Goal: Obtain resource: Obtain resource

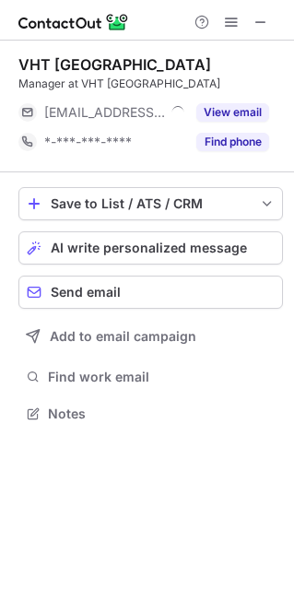
scroll to position [9, 9]
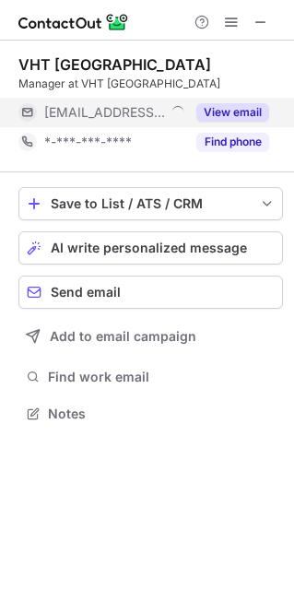
click at [229, 107] on button "View email" at bounding box center [232, 112] width 73 height 18
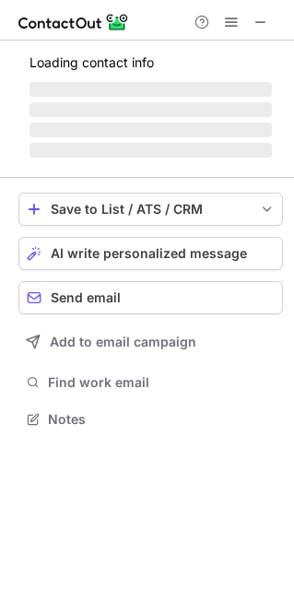
scroll to position [9, 9]
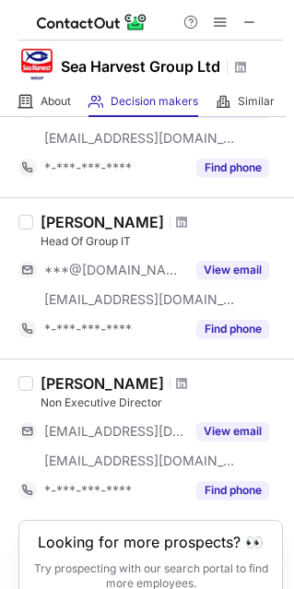
scroll to position [1357, 0]
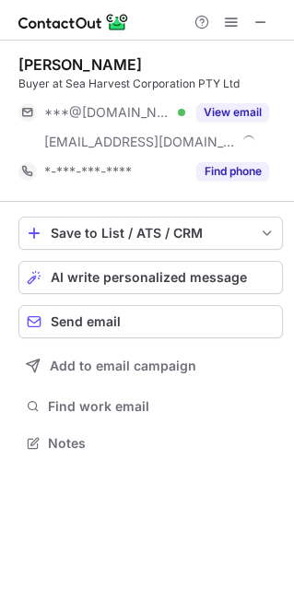
scroll to position [429, 294]
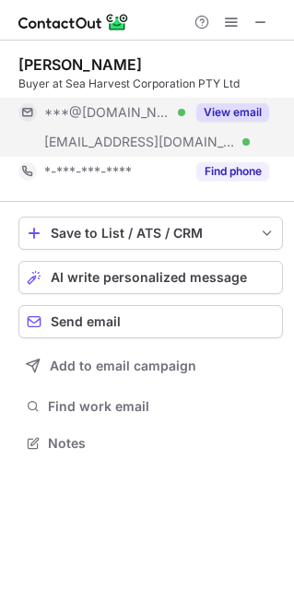
click at [228, 107] on button "View email" at bounding box center [232, 112] width 73 height 18
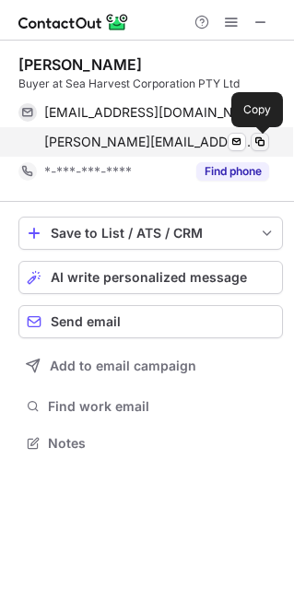
click at [264, 146] on span at bounding box center [259, 142] width 15 height 15
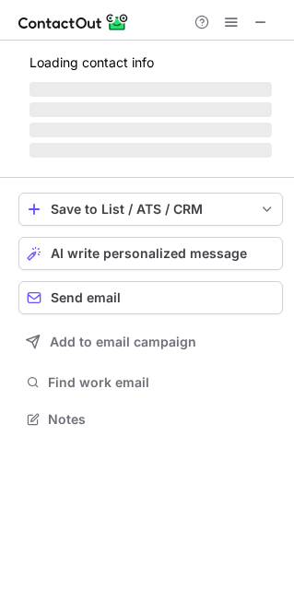
scroll to position [446, 294]
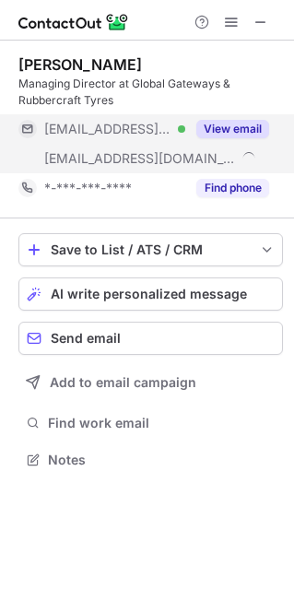
click at [241, 128] on button "View email" at bounding box center [232, 129] width 73 height 18
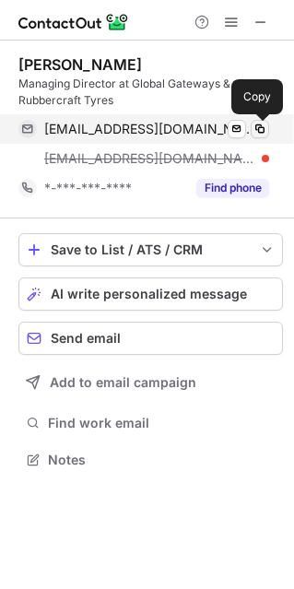
click at [265, 135] on span at bounding box center [259, 129] width 15 height 15
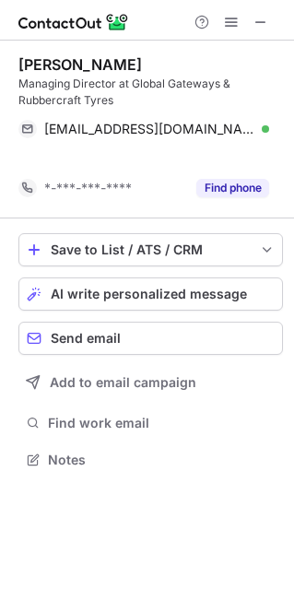
scroll to position [416, 294]
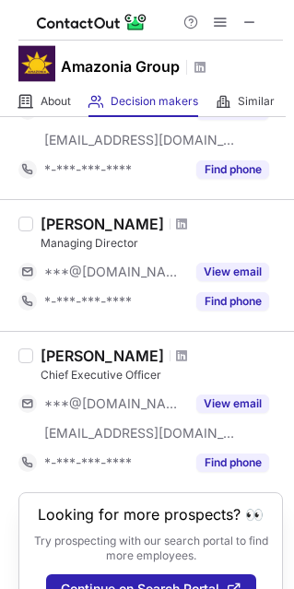
scroll to position [392, 0]
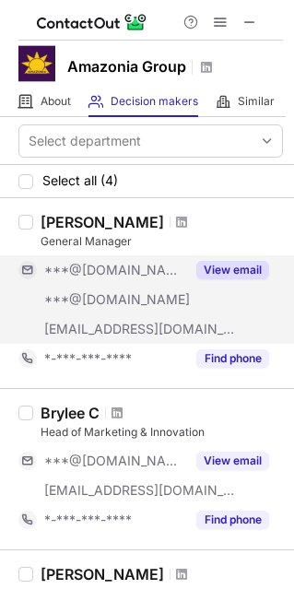
click at [229, 269] on button "View email" at bounding box center [232, 270] width 73 height 18
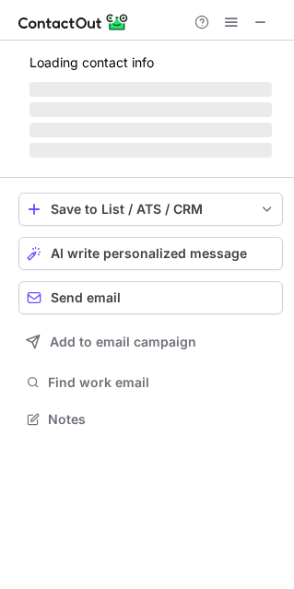
scroll to position [407, 294]
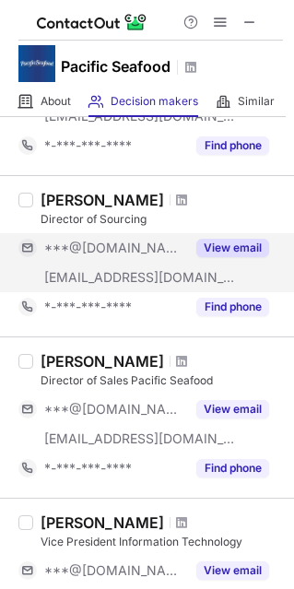
scroll to position [645, 0]
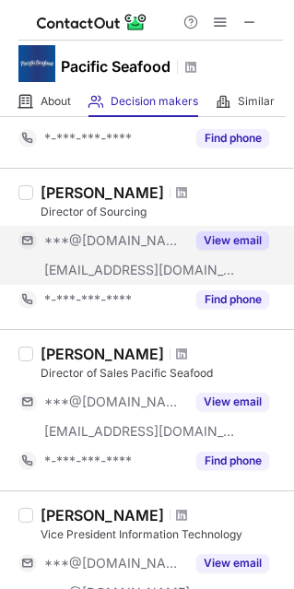
click at [231, 244] on button "View email" at bounding box center [232, 240] width 73 height 18
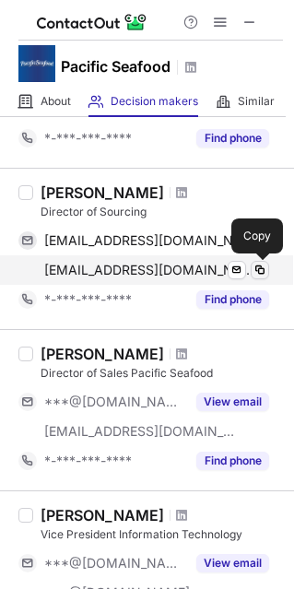
click at [262, 269] on span at bounding box center [259, 270] width 15 height 15
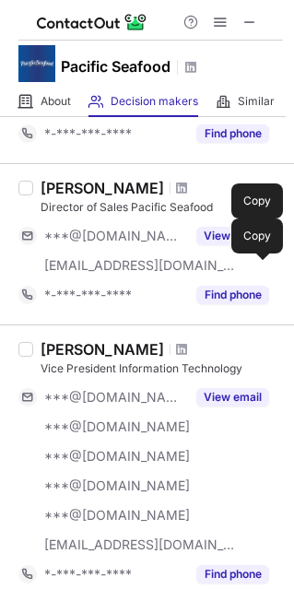
scroll to position [829, 0]
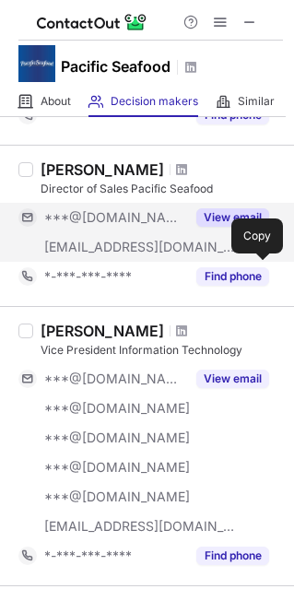
click at [214, 208] on button "View email" at bounding box center [232, 217] width 73 height 18
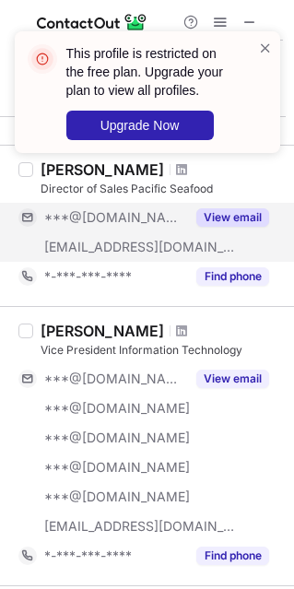
click at [57, 178] on div "This profile is restricted on the free plan. Upgrade your plan to view all prof…" at bounding box center [147, 99] width 295 height 173
click at [54, 170] on div "This profile is restricted on the free plan. Upgrade your plan to view all prof…" at bounding box center [147, 99] width 295 height 173
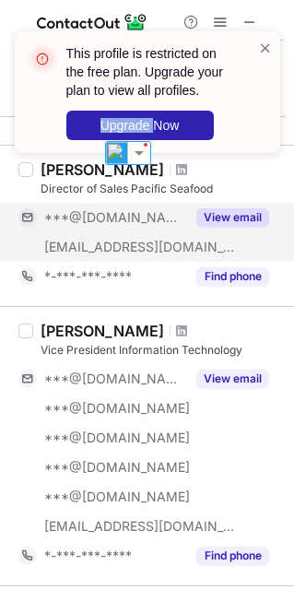
click at [54, 166] on div "This profile is restricted on the free plan. Upgrade your plan to view all prof…" at bounding box center [147, 99] width 295 height 173
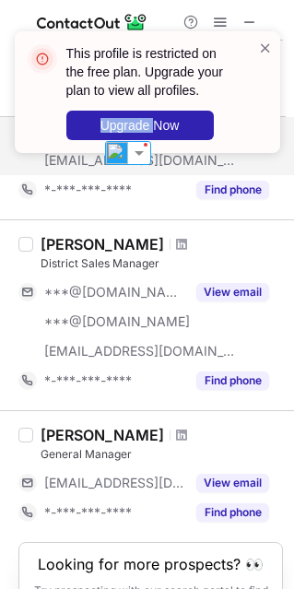
scroll to position [1446, 0]
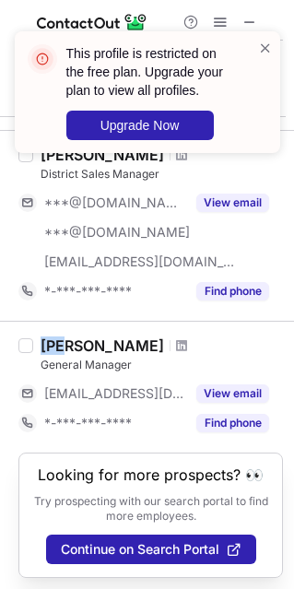
drag, startPoint x: 41, startPoint y: 337, endPoint x: 66, endPoint y: 341, distance: 25.1
click at [66, 341] on div "Ben Mckinney" at bounding box center [102, 345] width 123 height 18
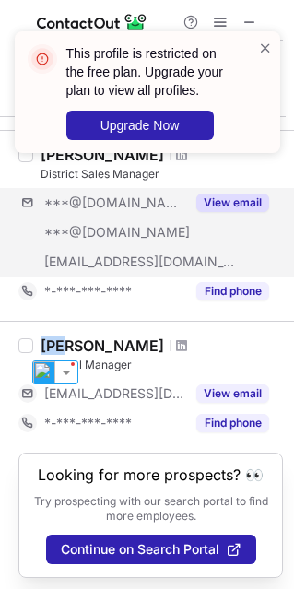
copy div "Ben"
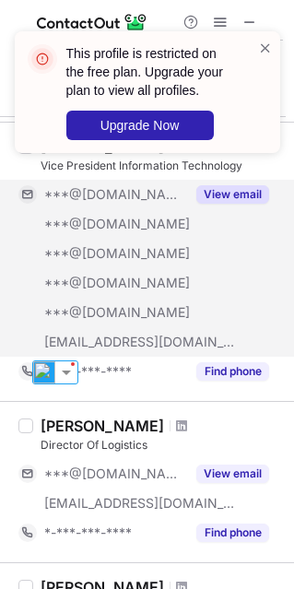
scroll to position [985, 0]
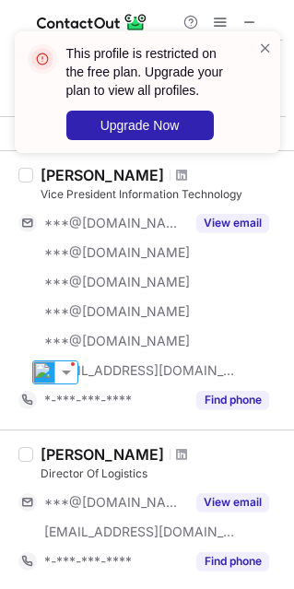
click at [47, 175] on div "This profile is restricted on the free plan. Upgrade your plan to view all prof…" at bounding box center [147, 99] width 295 height 173
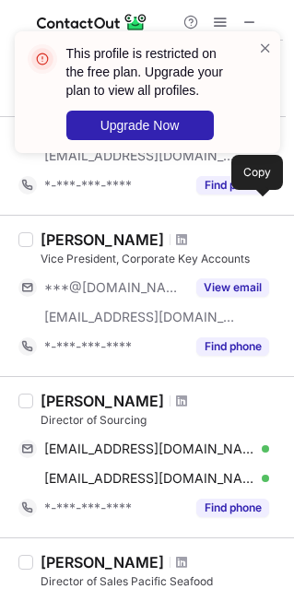
scroll to position [432, 0]
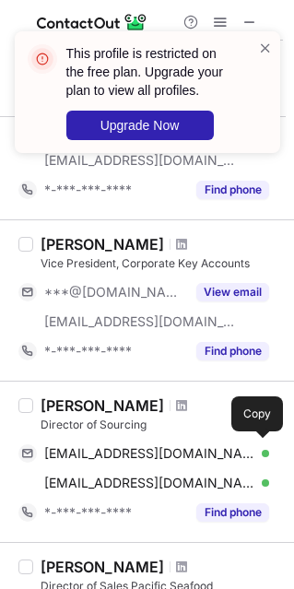
click at [53, 245] on div "Tyson Yeck" at bounding box center [102, 244] width 123 height 18
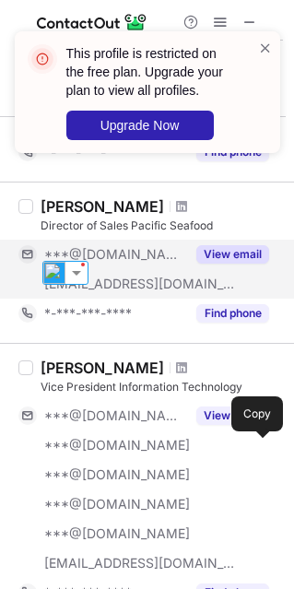
scroll to position [801, 0]
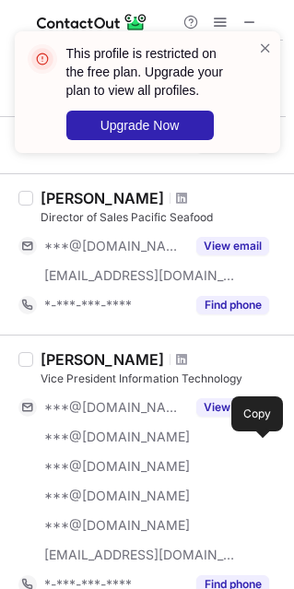
click at [64, 194] on div "Steve Buck" at bounding box center [102, 198] width 123 height 18
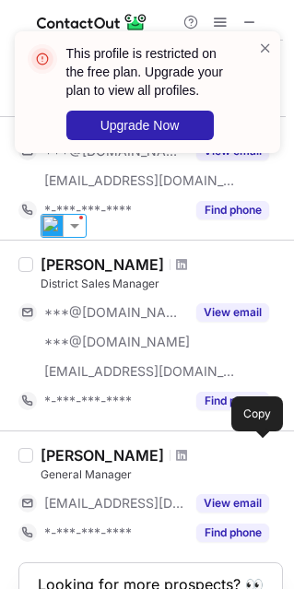
scroll to position [1353, 0]
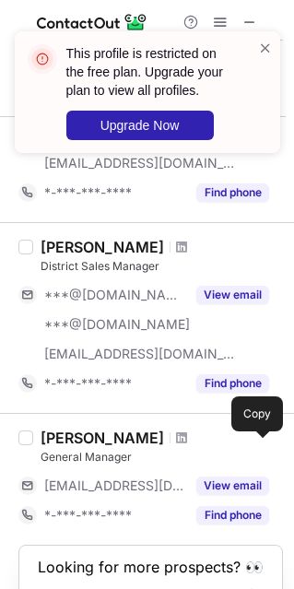
click at [62, 247] on div "Glynn Phillips" at bounding box center [102, 247] width 123 height 18
click at [112, 246] on div "Glynn Phillips" at bounding box center [102, 247] width 123 height 18
copy div "Phillips"
click at [56, 252] on div "Glynn Phillips" at bounding box center [102, 247] width 123 height 18
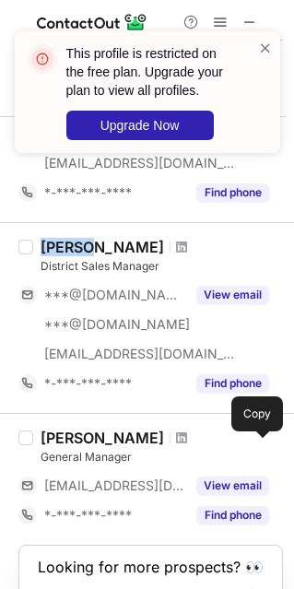
click at [56, 252] on div "Glynn Phillips" at bounding box center [102, 247] width 123 height 18
copy div "Glynn"
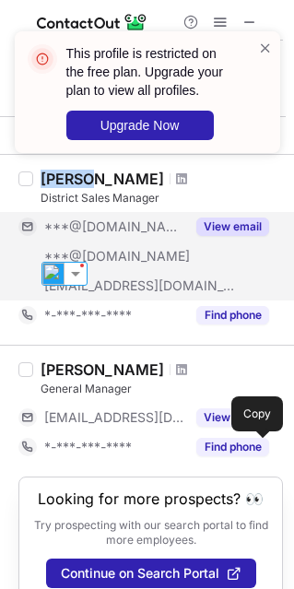
scroll to position [1446, 0]
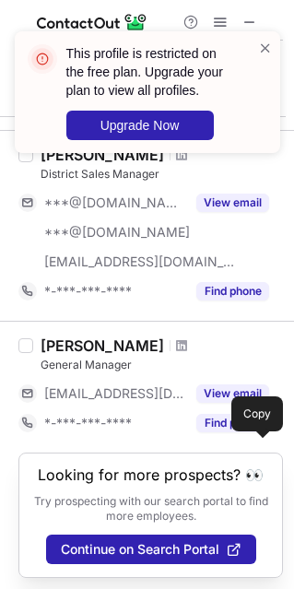
click at [54, 344] on div "Ben Mckinney" at bounding box center [102, 345] width 123 height 18
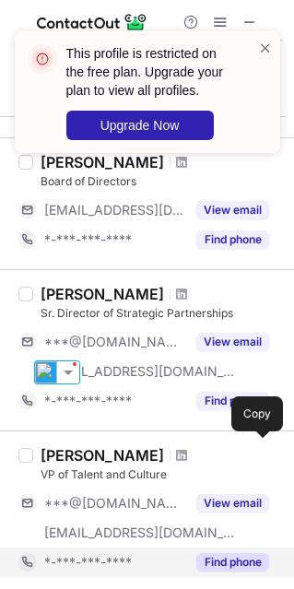
scroll to position [0, 0]
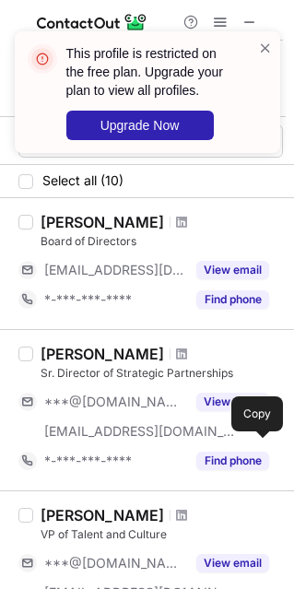
click at [52, 217] on div "Lee J Colan" at bounding box center [102, 222] width 123 height 18
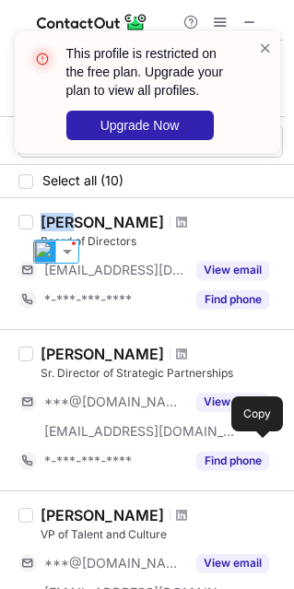
copy div "Lee"
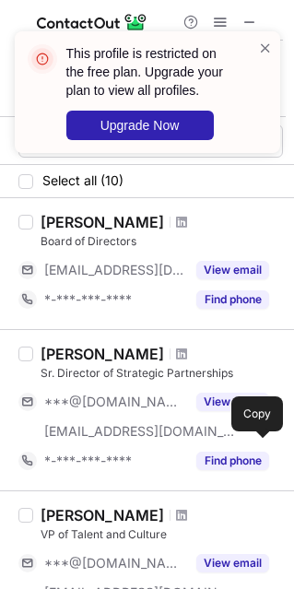
click at [93, 221] on div "Lee J Colan" at bounding box center [102, 222] width 123 height 18
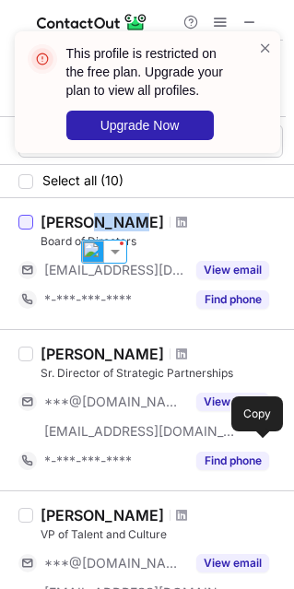
copy div "Colan"
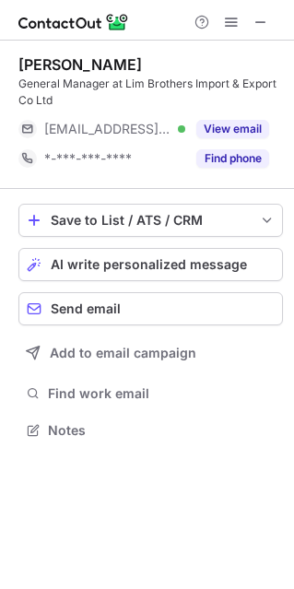
scroll to position [416, 294]
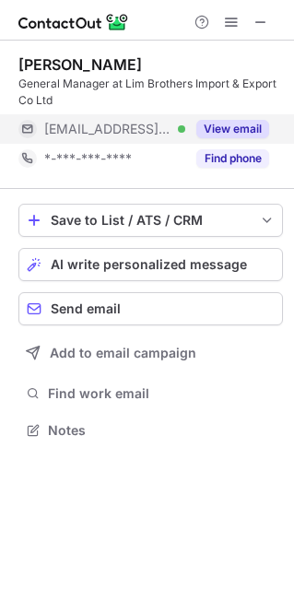
click at [248, 123] on button "View email" at bounding box center [232, 129] width 73 height 18
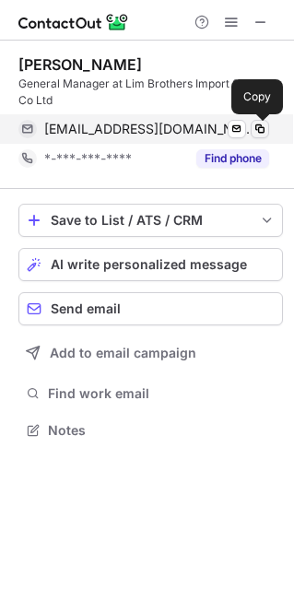
click at [267, 131] on button at bounding box center [260, 129] width 18 height 18
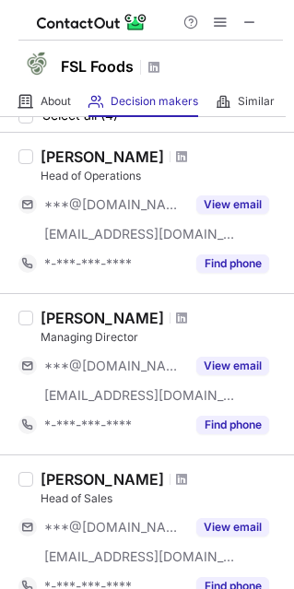
scroll to position [92, 0]
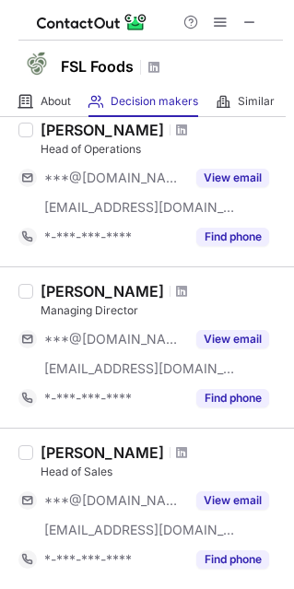
click at [72, 295] on div "[PERSON_NAME]" at bounding box center [102, 291] width 123 height 18
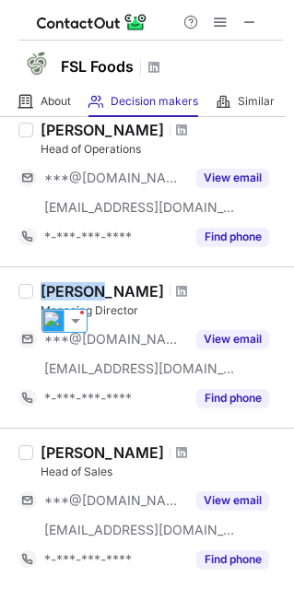
copy div "[PERSON_NAME]"
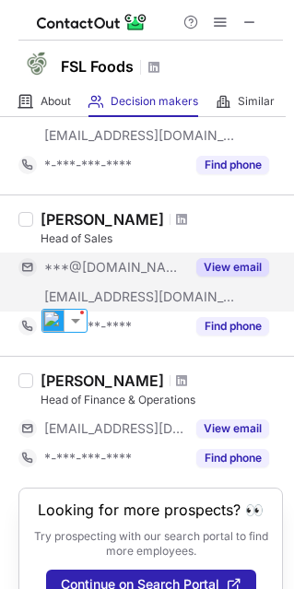
scroll to position [362, 0]
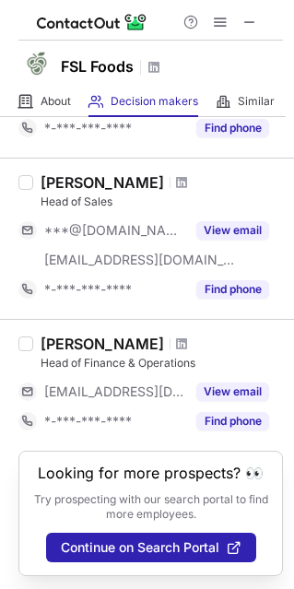
click at [86, 182] on div "[PERSON_NAME]" at bounding box center [102, 182] width 123 height 18
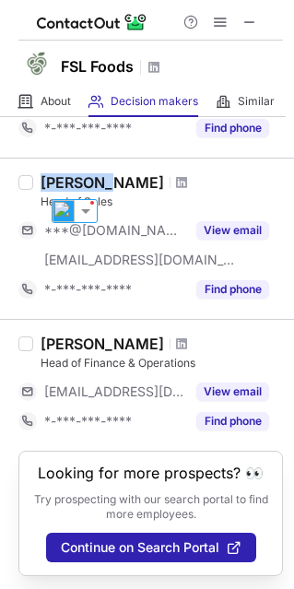
copy div "[PERSON_NAME]"
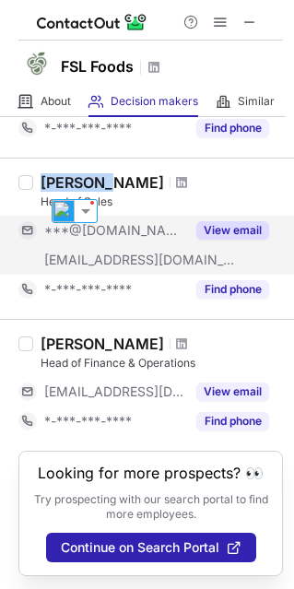
click at [240, 228] on button "View email" at bounding box center [232, 230] width 73 height 18
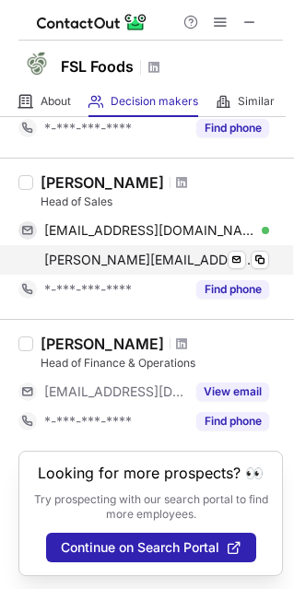
click at [269, 262] on div "rebecca@fslfoods.co.nz Verified Send email Copy" at bounding box center [143, 259] width 251 height 29
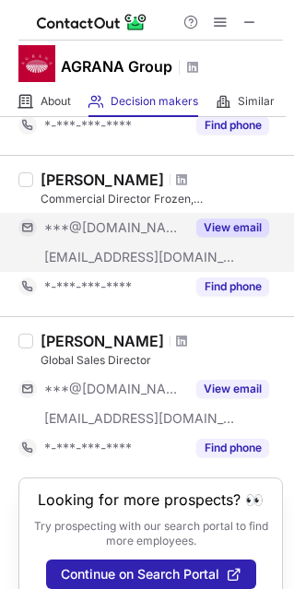
scroll to position [1269, 0]
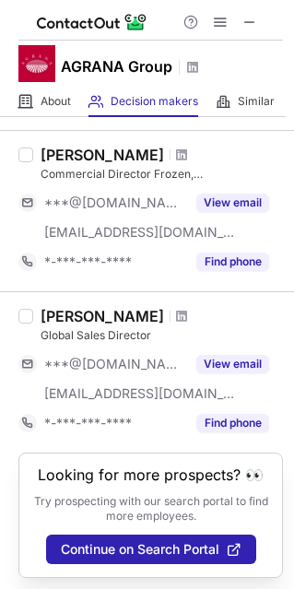
click at [71, 310] on div "[PERSON_NAME]" at bounding box center [102, 316] width 123 height 18
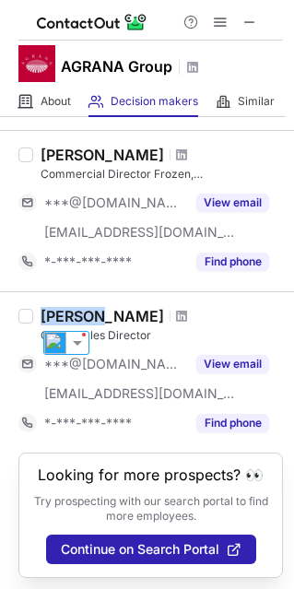
copy div "[PERSON_NAME]"
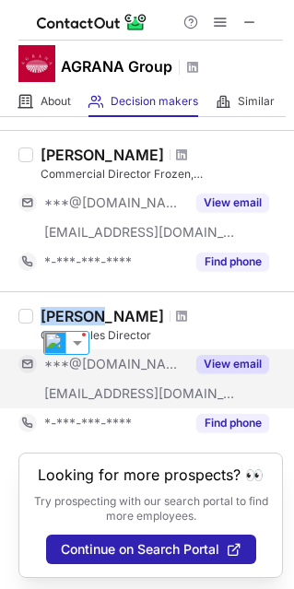
click at [220, 356] on button "View email" at bounding box center [232, 364] width 73 height 18
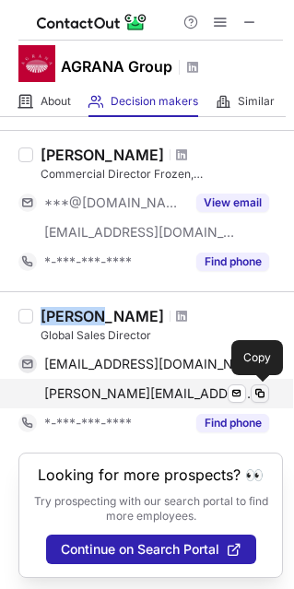
click at [259, 394] on span at bounding box center [259, 393] width 15 height 15
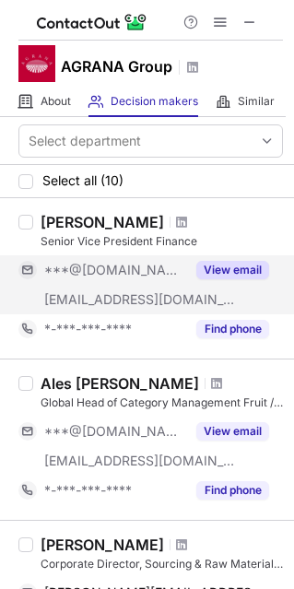
scroll to position [184, 0]
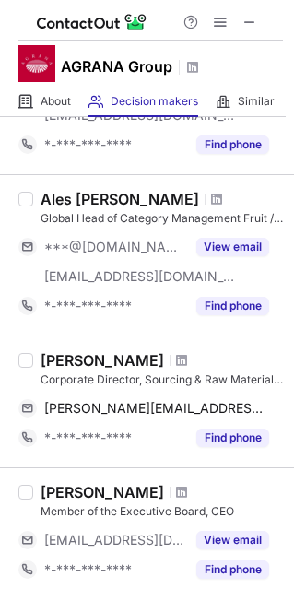
click at [49, 198] on div "Ales [PERSON_NAME]" at bounding box center [120, 199] width 158 height 18
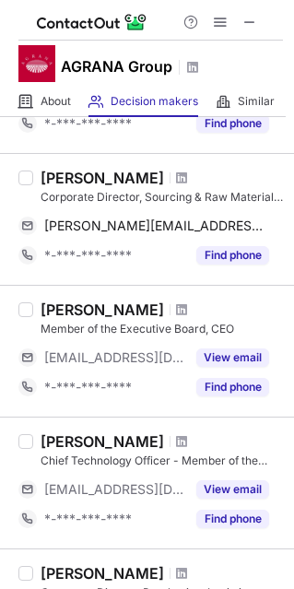
scroll to position [369, 0]
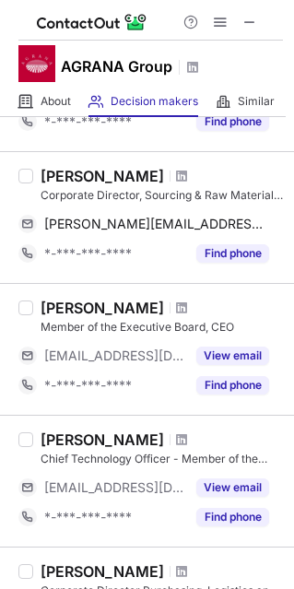
click at [73, 176] on div "[PERSON_NAME]" at bounding box center [102, 176] width 123 height 18
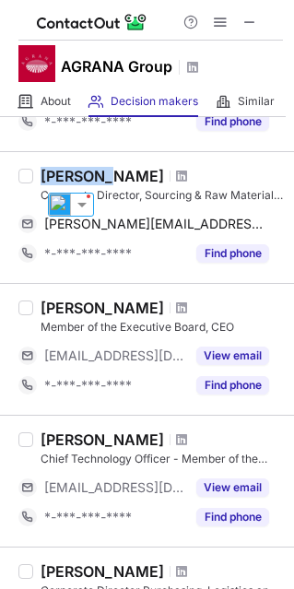
copy div "[PERSON_NAME]"
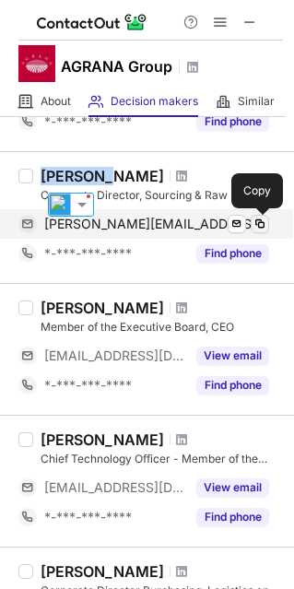
click at [262, 221] on span at bounding box center [259, 224] width 15 height 15
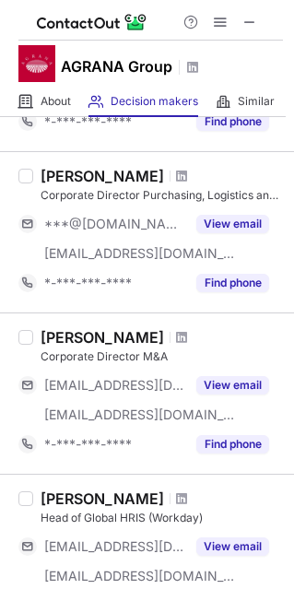
scroll to position [737, 0]
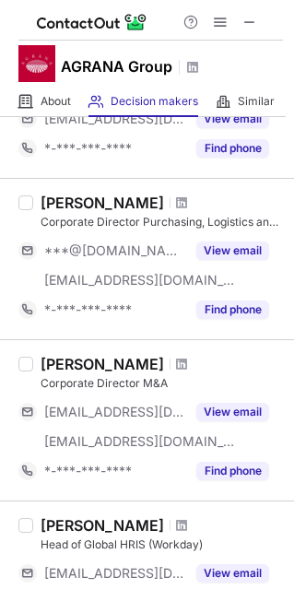
click at [59, 199] on div "[PERSON_NAME]" at bounding box center [102, 202] width 123 height 18
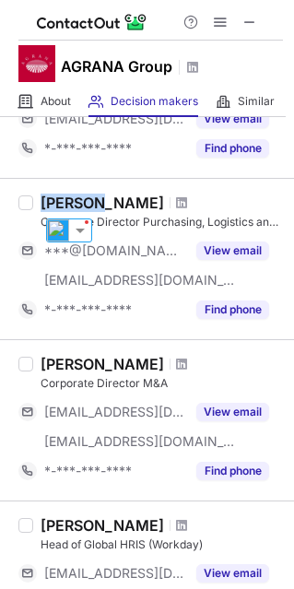
copy div "[PERSON_NAME]"
drag, startPoint x: 237, startPoint y: 244, endPoint x: -302, endPoint y: 325, distance: 545.0
click at [0, 325] on html "AGRANA Group About About Company Decision makers View Employees Similar Similar…" at bounding box center [147, 294] width 294 height 589
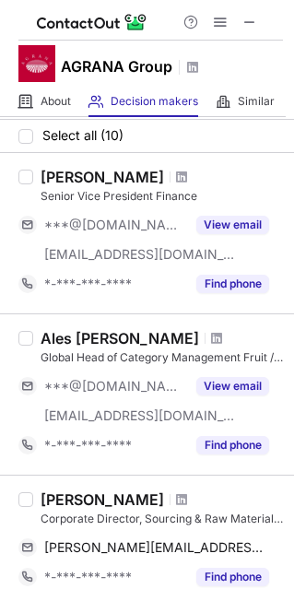
scroll to position [0, 0]
